Goal: Task Accomplishment & Management: Use online tool/utility

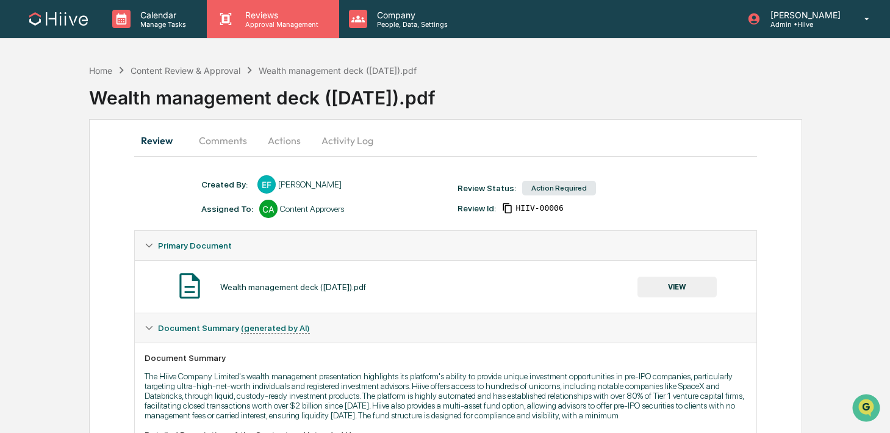
click at [264, 27] on p "Approval Management" at bounding box center [279, 24] width 89 height 9
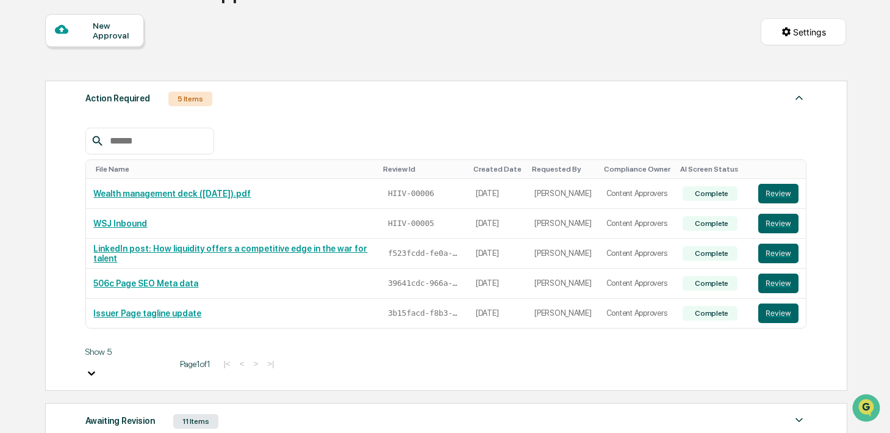
scroll to position [112, 0]
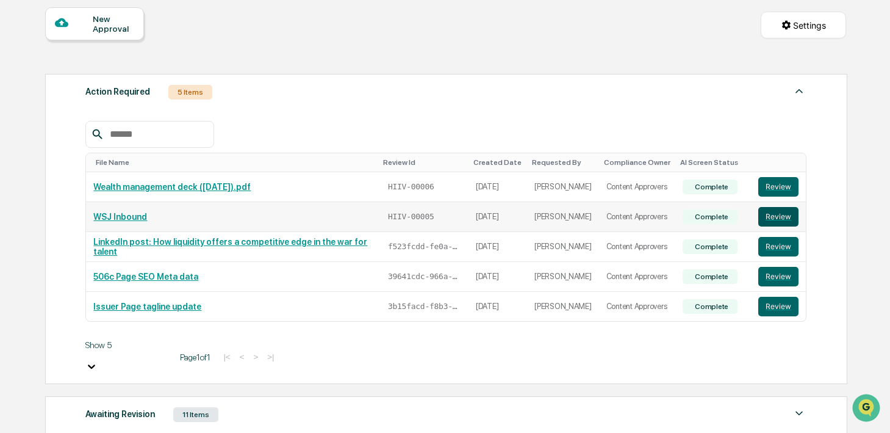
click at [781, 224] on button "Review" at bounding box center [778, 217] width 40 height 20
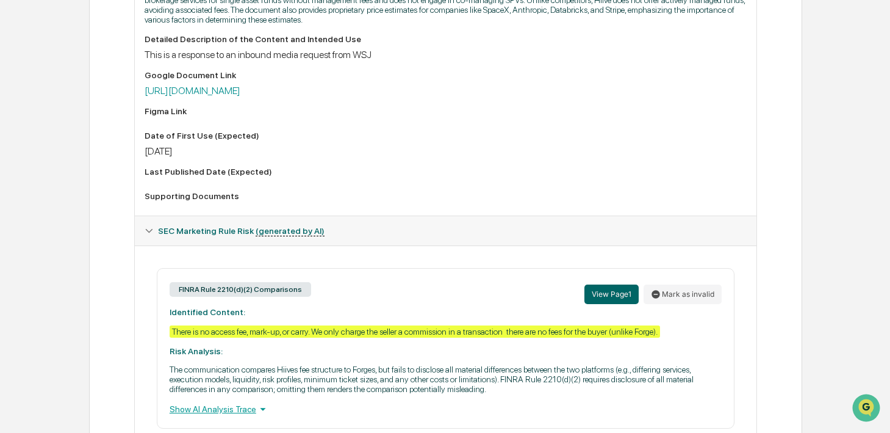
click at [429, 101] on div "Detailed Description of the Content and Intended Use This is a response to an i…" at bounding box center [446, 119] width 602 height 171
click at [240, 96] on link "[URL][DOMAIN_NAME]" at bounding box center [193, 91] width 96 height 12
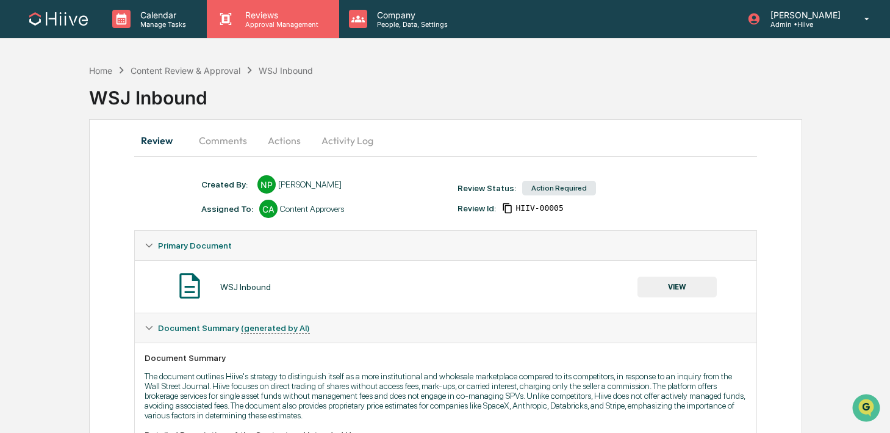
click at [285, 33] on div "Reviews Approval Management" at bounding box center [273, 19] width 132 height 38
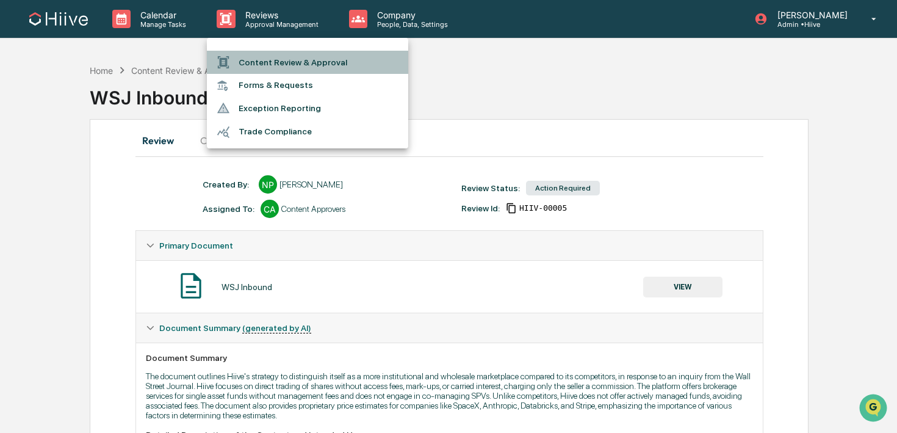
click at [284, 52] on li "Content Review & Approval" at bounding box center [307, 62] width 201 height 23
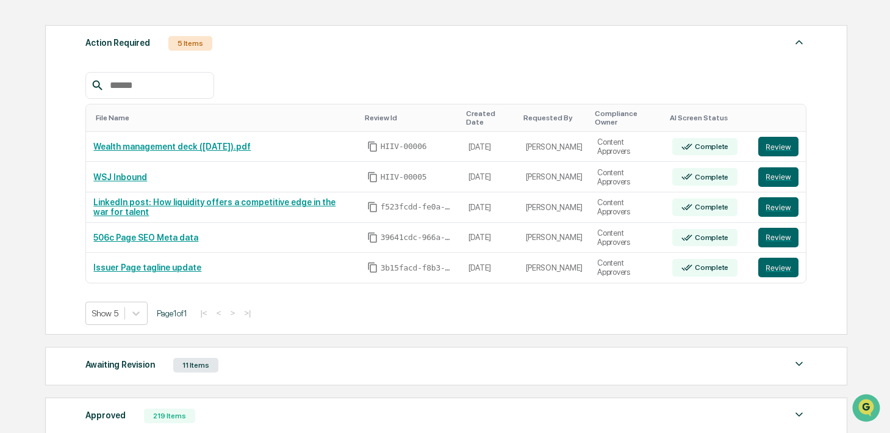
scroll to position [217, 0]
